Goal: Task Accomplishment & Management: Manage account settings

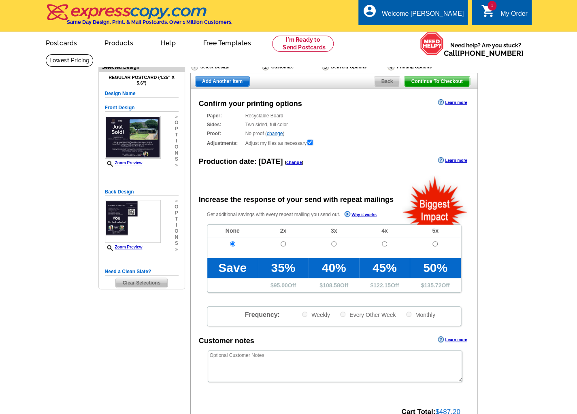
click at [542, 98] on main "Need Help? call [PHONE_NUMBER], chat with support, or have our designers make s…" at bounding box center [288, 274] width 577 height 440
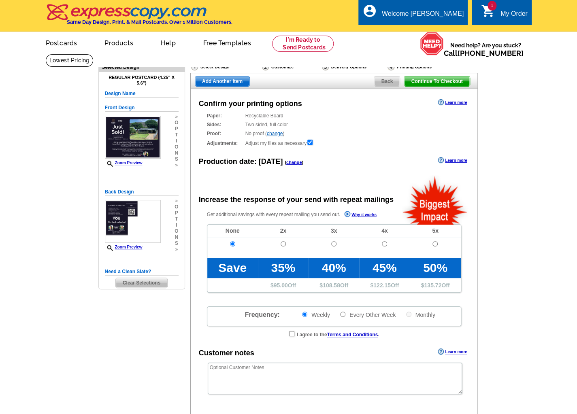
click at [504, 15] on div "My Order" at bounding box center [513, 15] width 27 height 11
radio input "false"
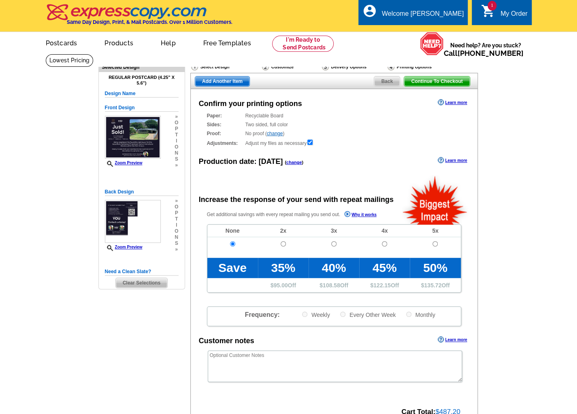
click at [510, 13] on div "My Order" at bounding box center [513, 15] width 27 height 11
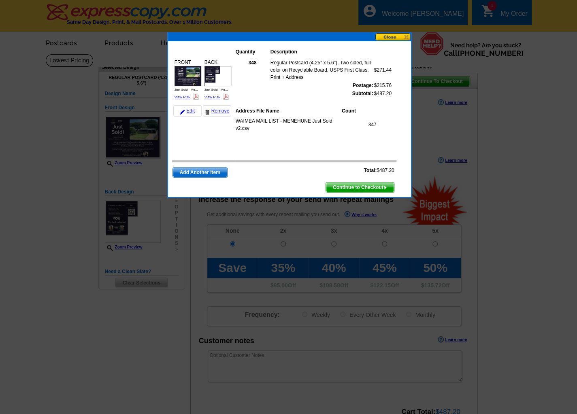
click at [394, 36] on button at bounding box center [393, 37] width 36 height 8
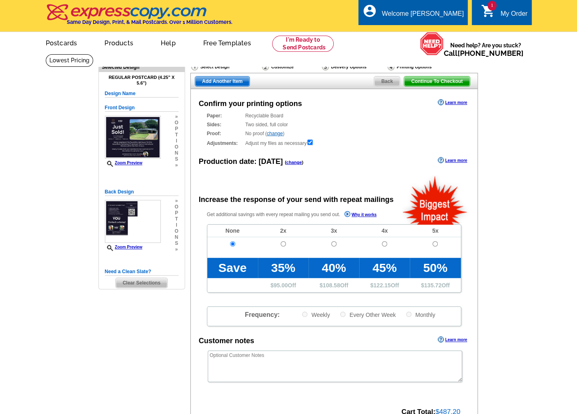
click at [502, 19] on div "My Order" at bounding box center [513, 15] width 27 height 11
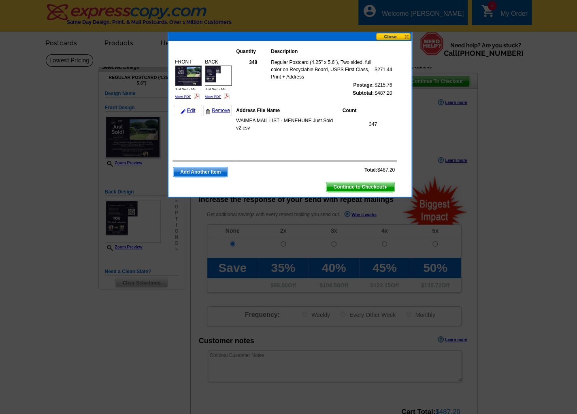
click at [390, 36] on button at bounding box center [394, 37] width 36 height 8
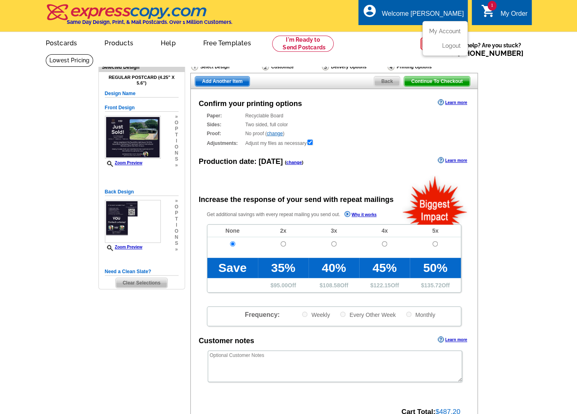
click at [433, 18] on div "Welcome [PERSON_NAME]" at bounding box center [423, 15] width 82 height 11
click at [449, 28] on ul "My Account Logout" at bounding box center [444, 38] width 45 height 35
click at [450, 31] on link "My Account" at bounding box center [443, 31] width 35 height 7
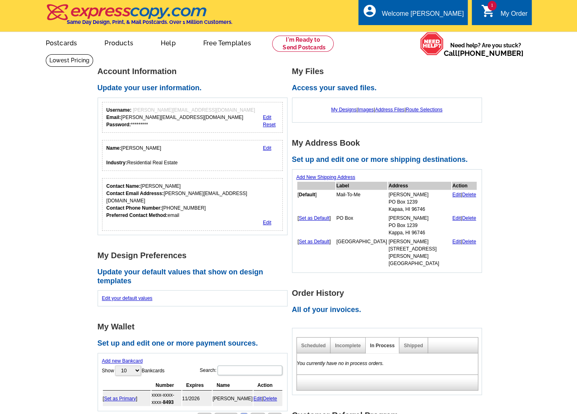
click at [507, 11] on div "My Order" at bounding box center [513, 15] width 27 height 11
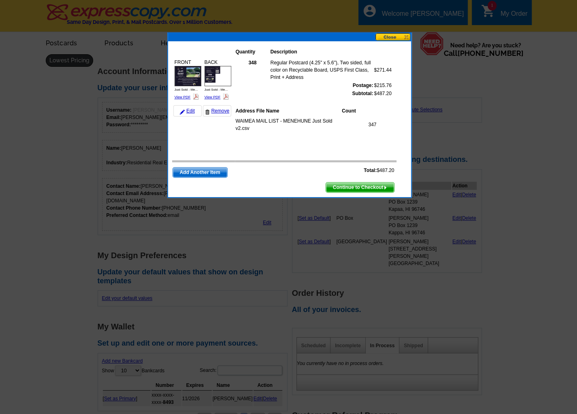
click at [396, 38] on button at bounding box center [393, 37] width 36 height 8
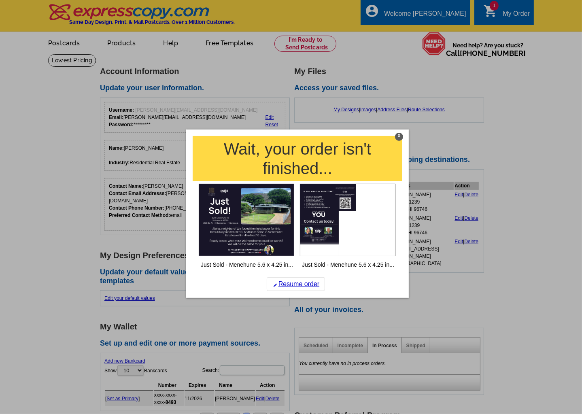
click at [400, 137] on div "X" at bounding box center [399, 136] width 8 height 8
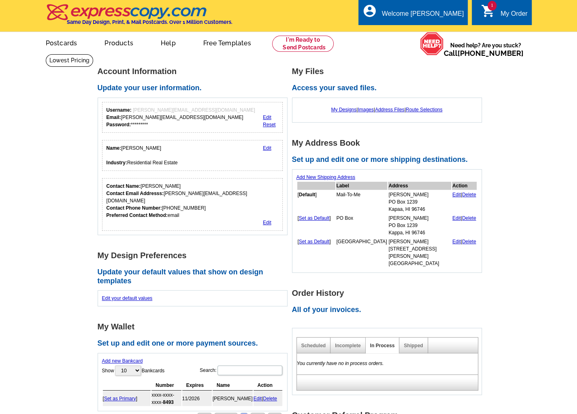
click at [497, 19] on div "1 shopping_cart My Order" at bounding box center [500, 12] width 59 height 25
click at [512, 10] on div "My Order" at bounding box center [513, 15] width 27 height 11
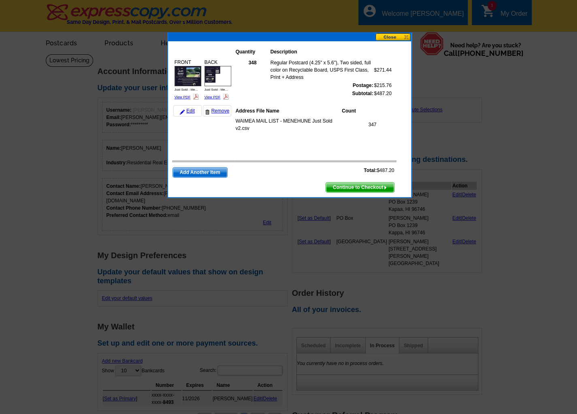
click at [403, 38] on button at bounding box center [393, 37] width 36 height 8
